Goal: Navigation & Orientation: Find specific page/section

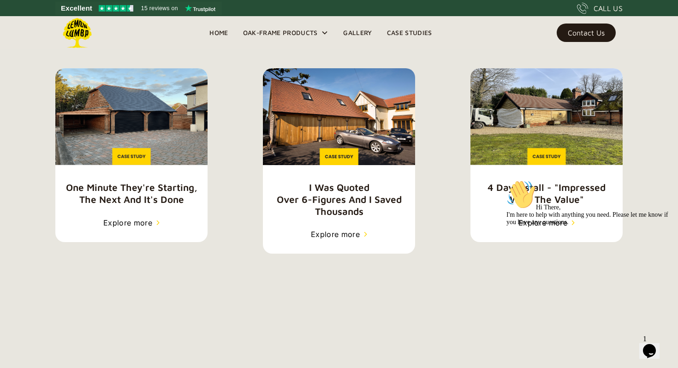
scroll to position [1430, 0]
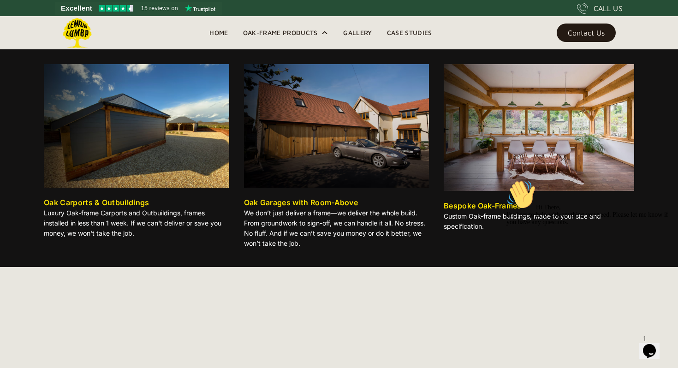
click at [326, 30] on icon at bounding box center [324, 32] width 7 height 7
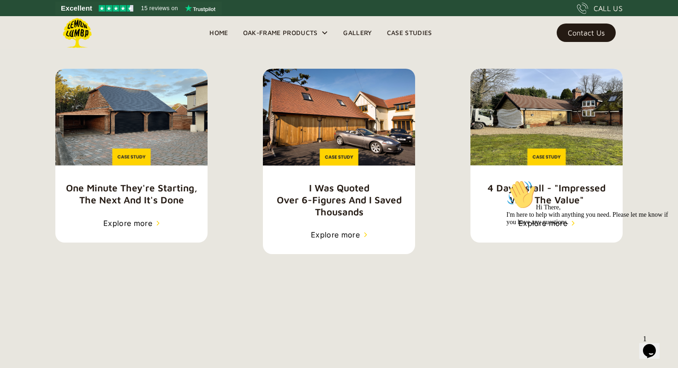
click at [326, 30] on icon at bounding box center [324, 32] width 7 height 7
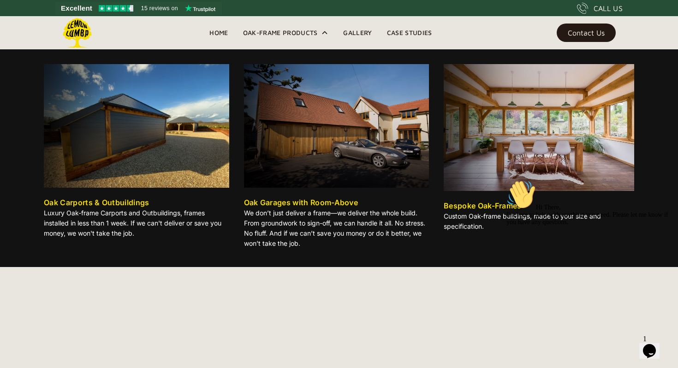
click at [286, 132] on img at bounding box center [336, 126] width 185 height 124
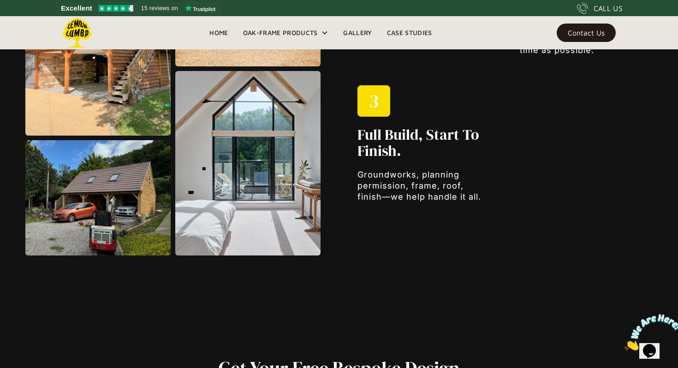
scroll to position [1182, 0]
click at [94, 185] on img at bounding box center [97, 198] width 145 height 115
